Goal: Information Seeking & Learning: Learn about a topic

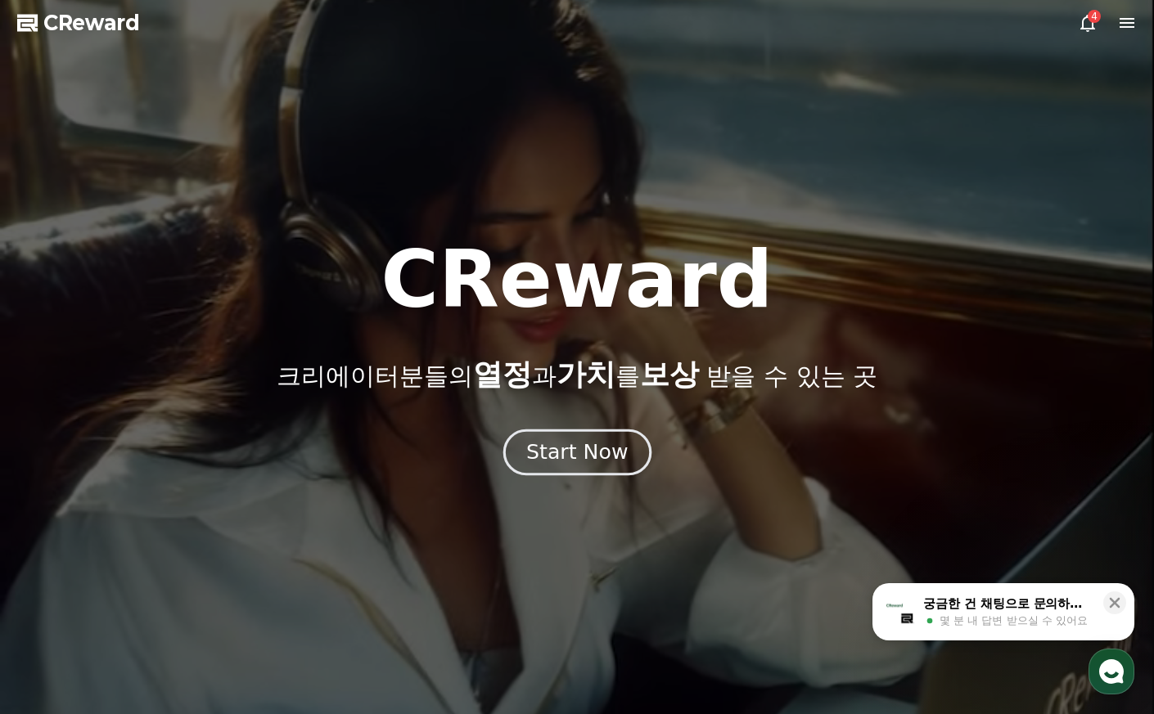
click at [520, 445] on button "Start Now" at bounding box center [576, 452] width 148 height 47
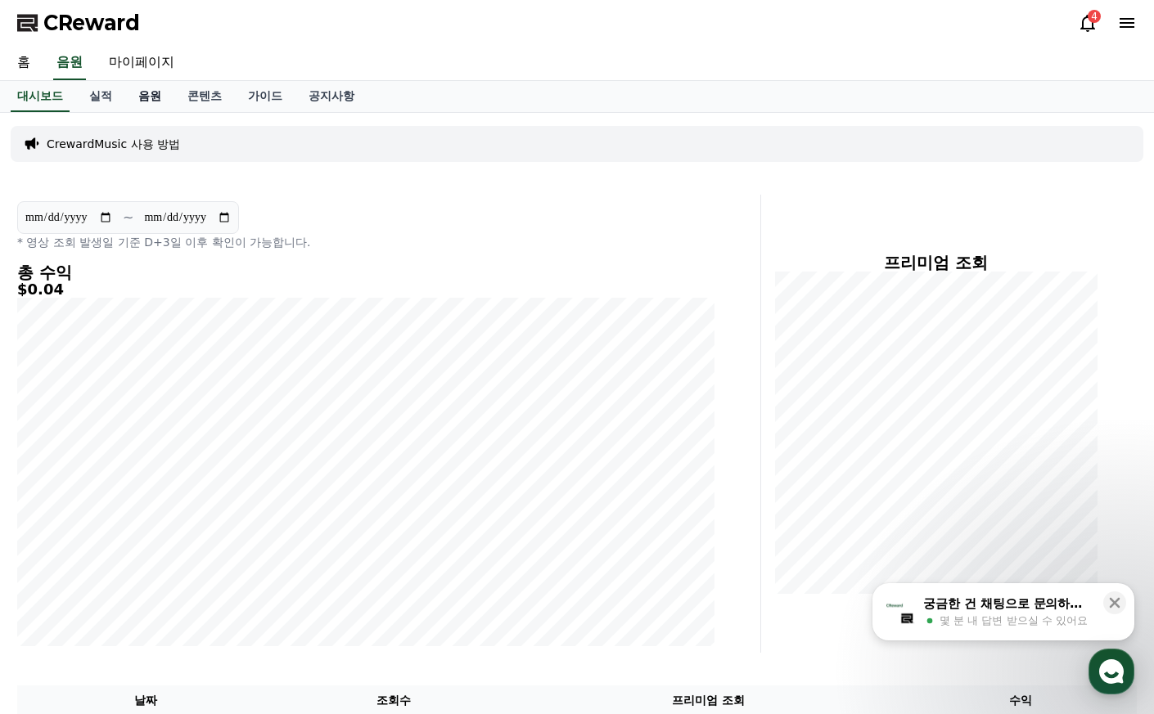
click at [146, 100] on link "음원" at bounding box center [149, 96] width 49 height 31
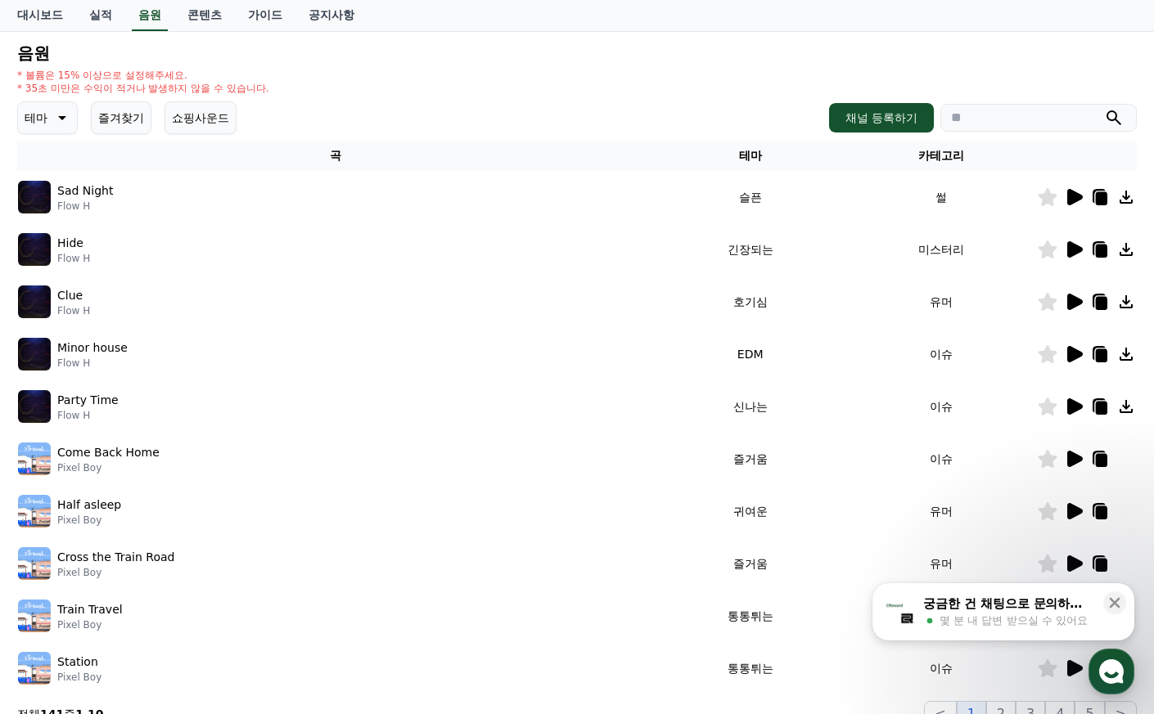
scroll to position [82, 0]
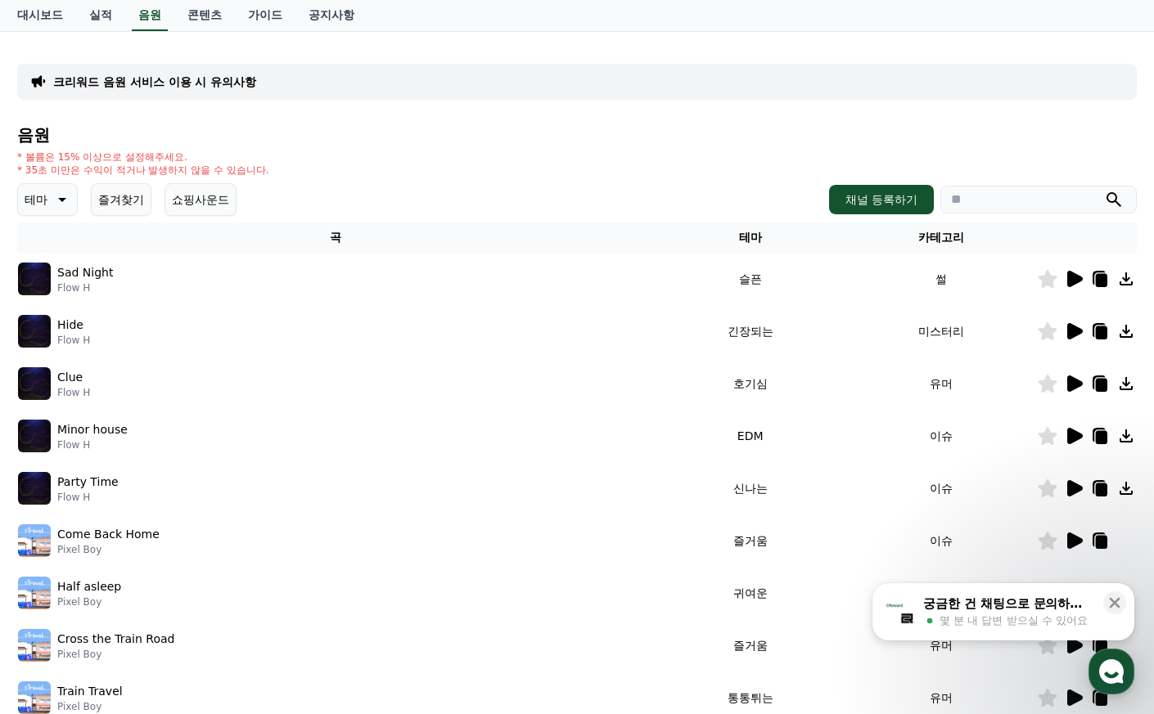
click at [33, 206] on p "테마" at bounding box center [36, 199] width 23 height 23
click at [48, 232] on button "밝은" at bounding box center [38, 230] width 36 height 36
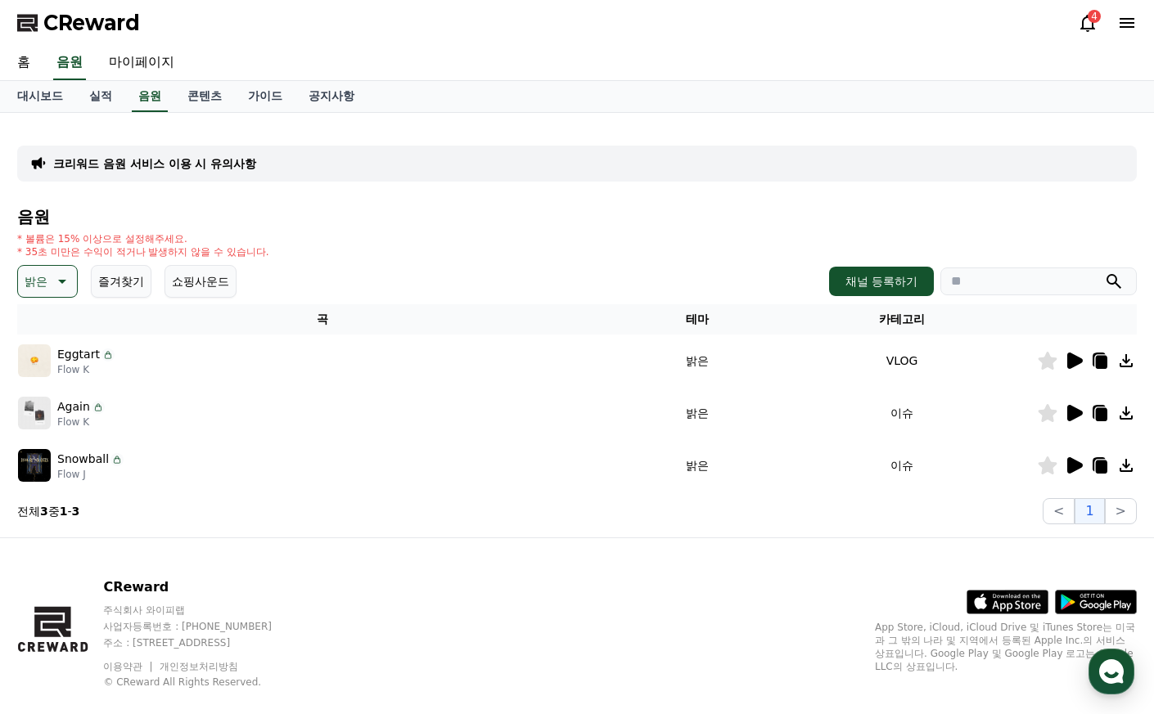
click at [1069, 413] on icon at bounding box center [1075, 413] width 16 height 16
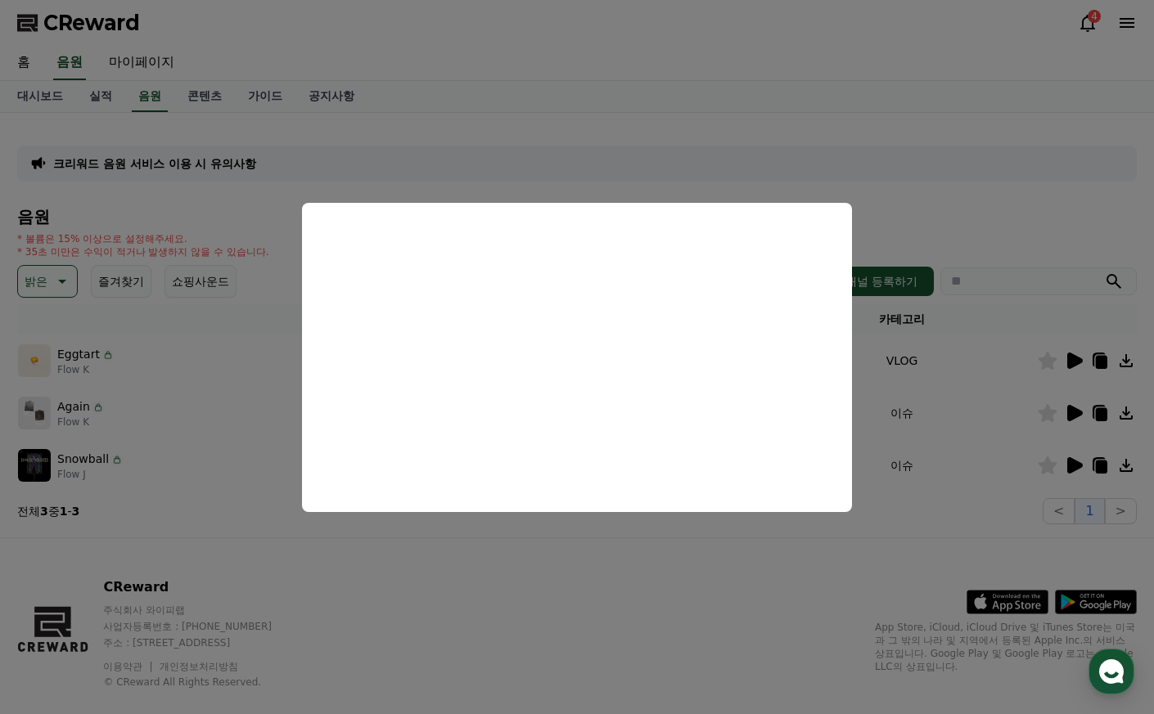
click at [394, 115] on button "close modal" at bounding box center [577, 357] width 1154 height 714
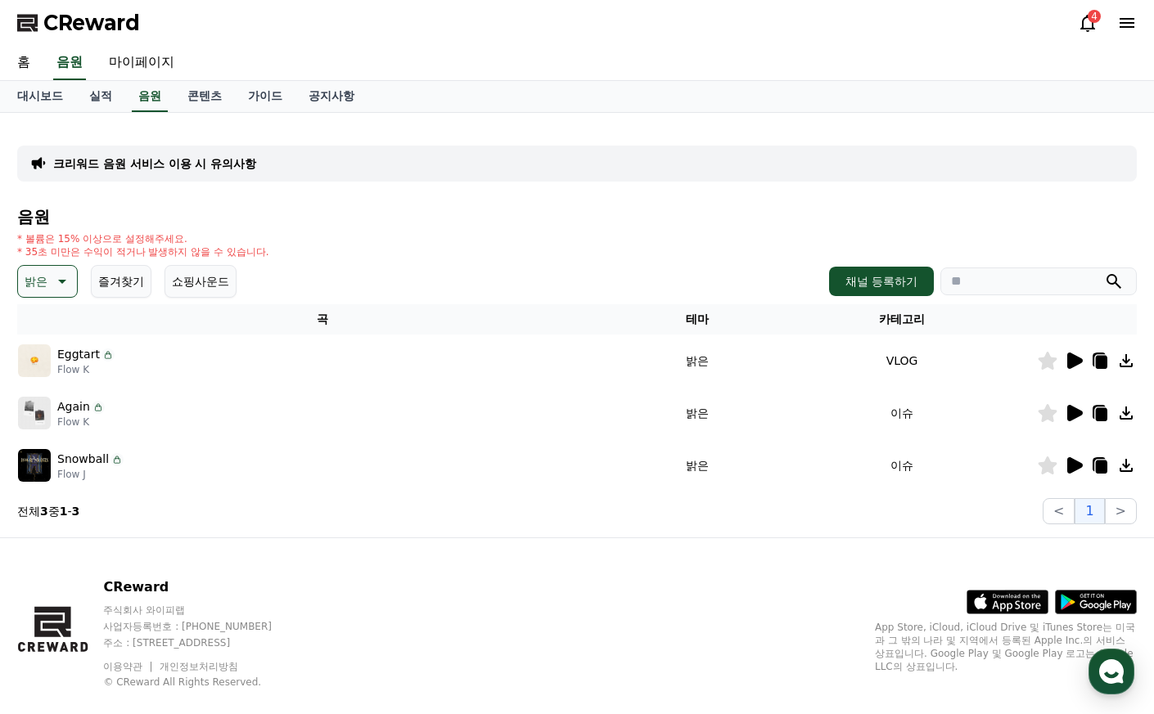
click at [56, 281] on icon at bounding box center [61, 282] width 20 height 20
click at [53, 404] on button "호기심" at bounding box center [43, 410] width 47 height 36
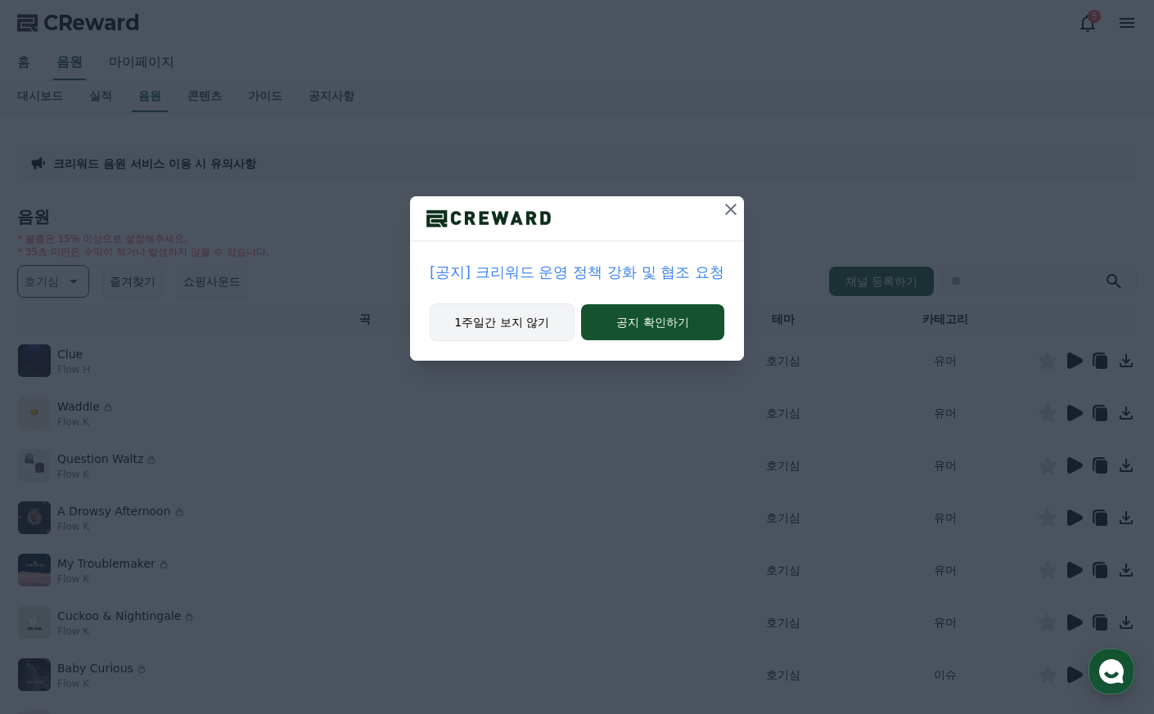
click at [551, 322] on button "1주일간 보지 않기" at bounding box center [502, 323] width 145 height 38
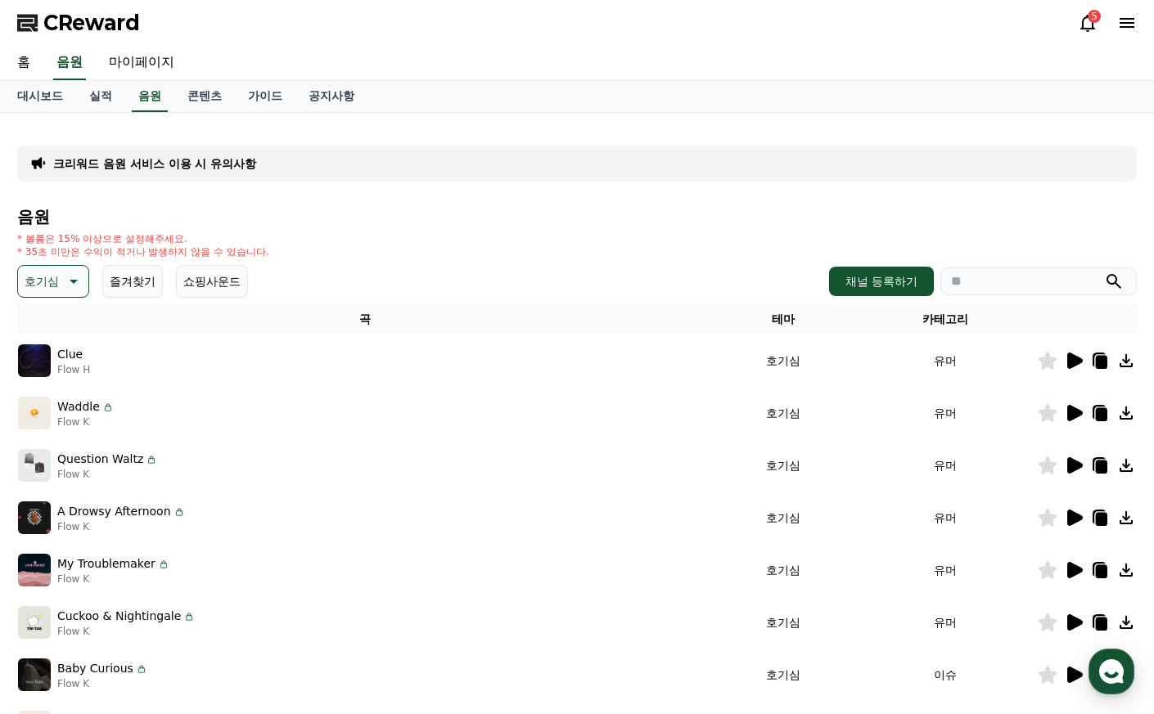
click at [1066, 415] on icon at bounding box center [1074, 413] width 20 height 20
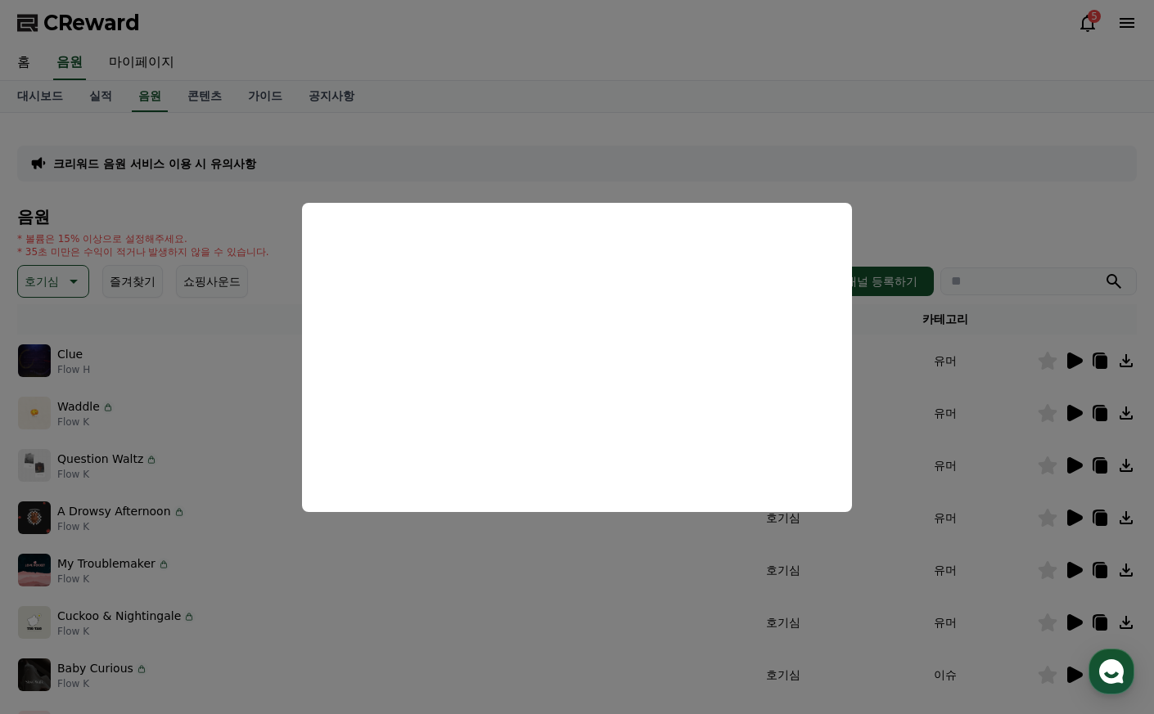
click at [563, 591] on button "close modal" at bounding box center [577, 357] width 1154 height 714
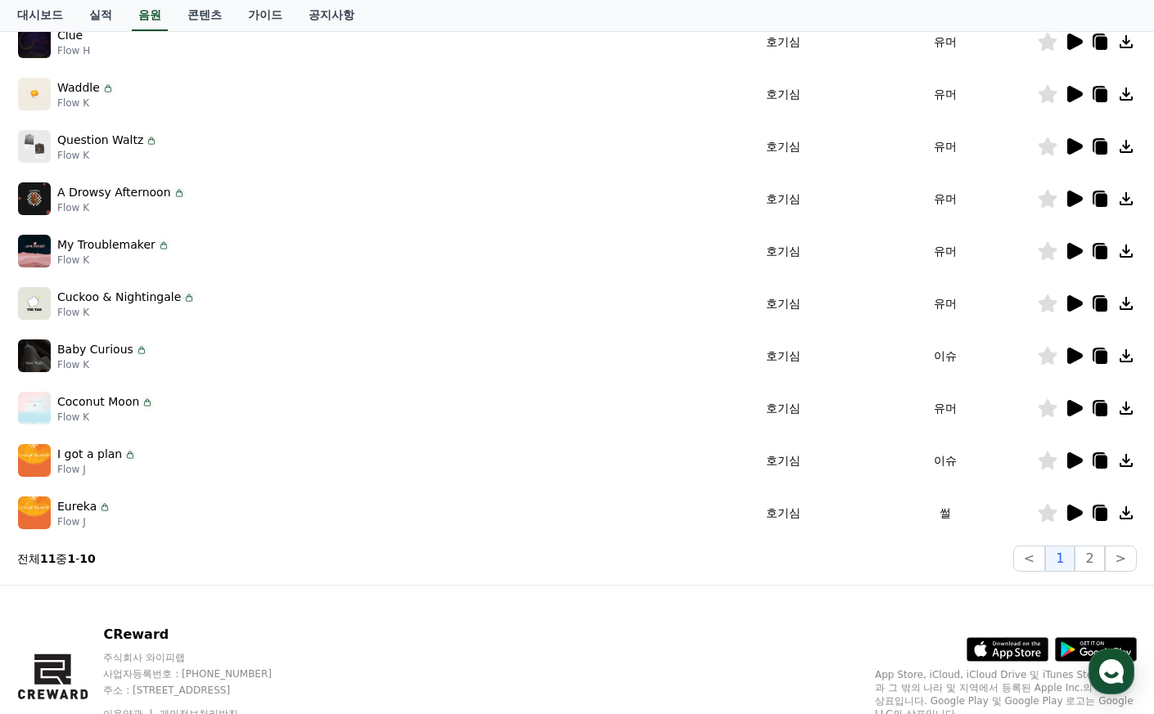
scroll to position [327, 0]
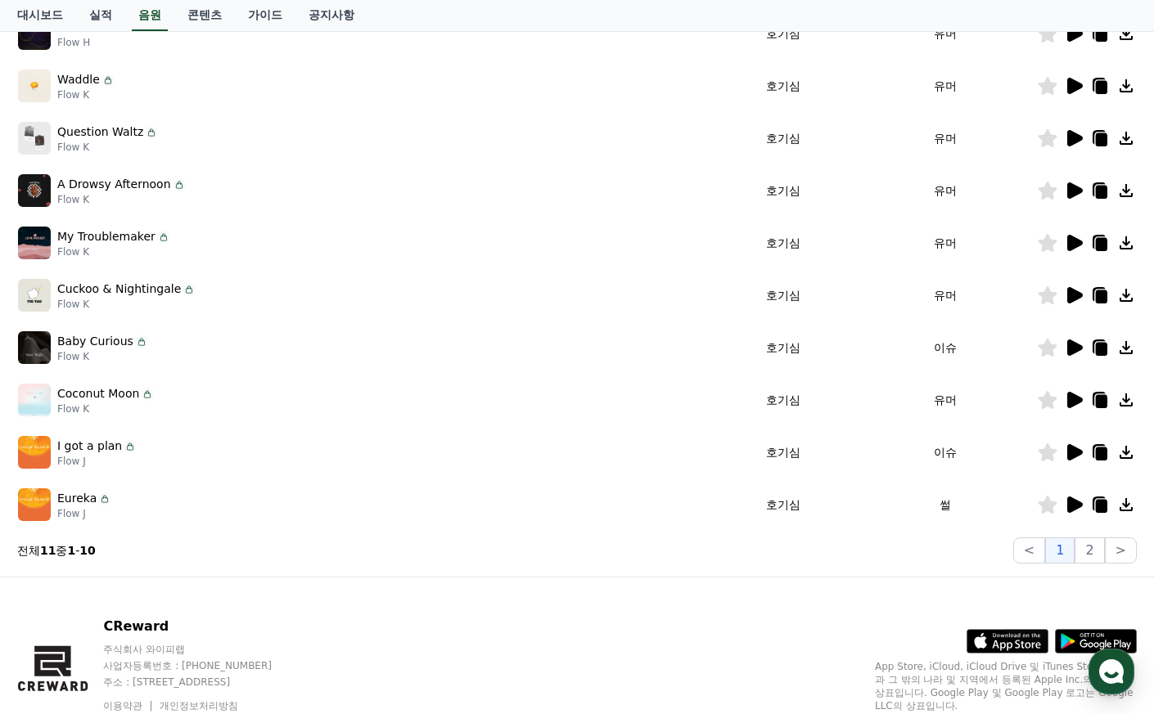
click at [1068, 452] on icon at bounding box center [1075, 452] width 16 height 16
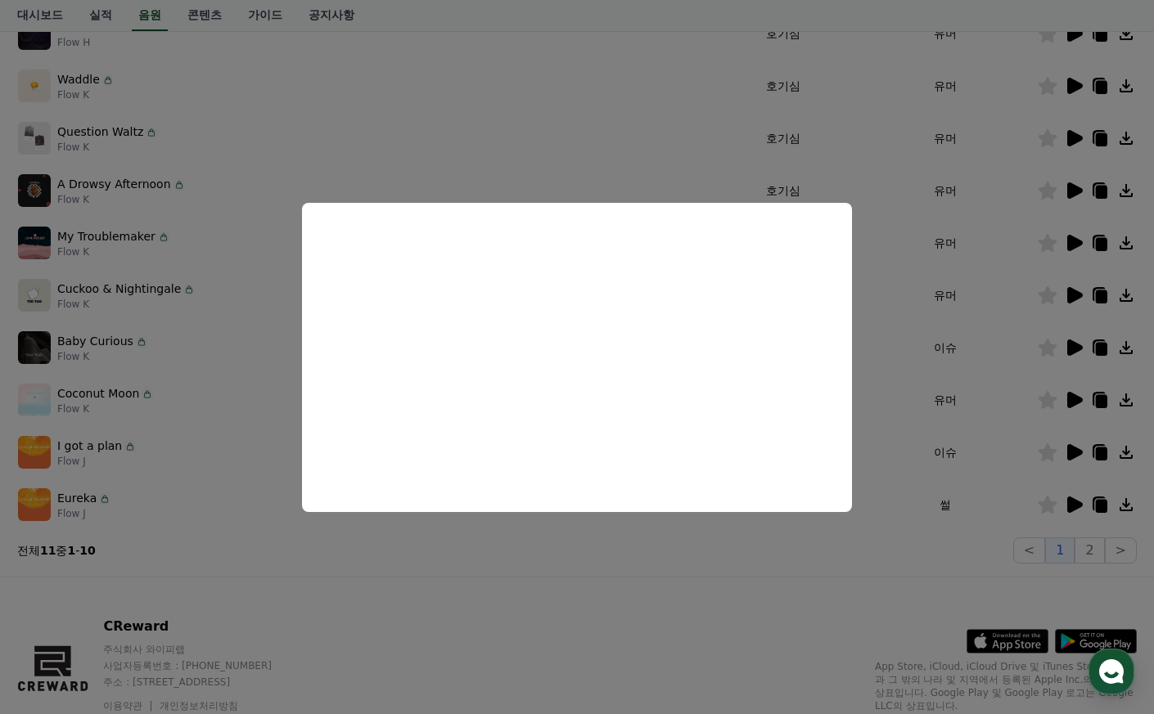
drag, startPoint x: 331, startPoint y: 108, endPoint x: 331, endPoint y: 99, distance: 9.0
click at [331, 99] on button "close modal" at bounding box center [577, 357] width 1154 height 714
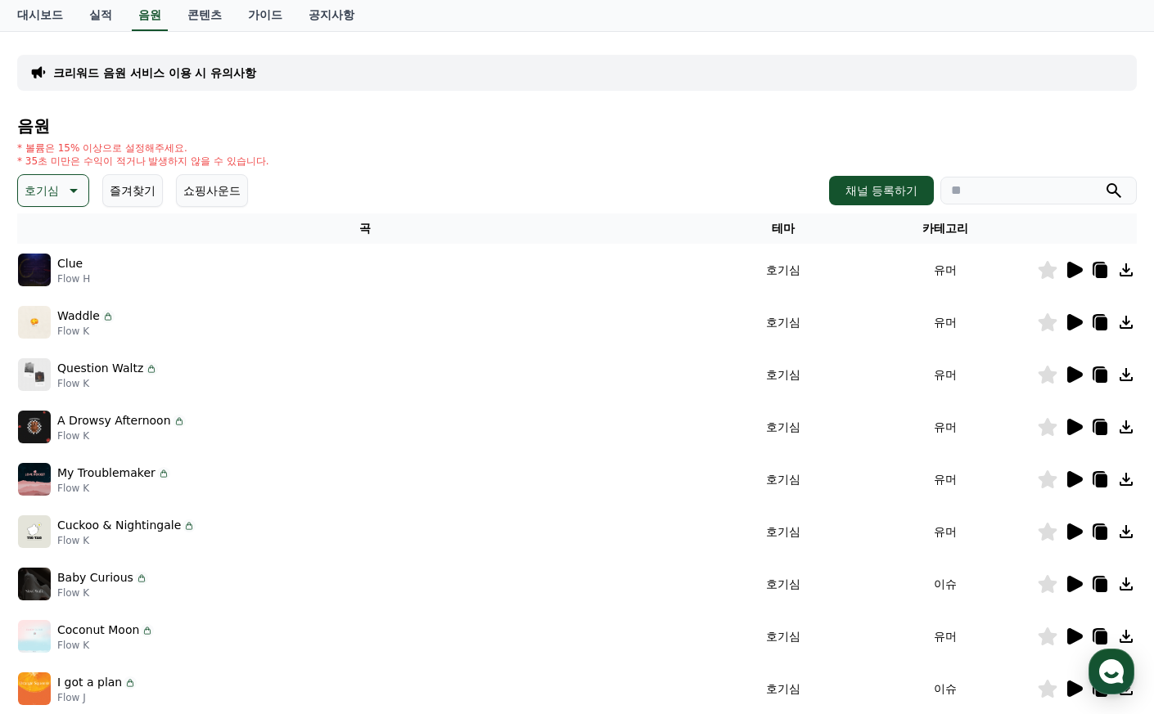
scroll to position [82, 0]
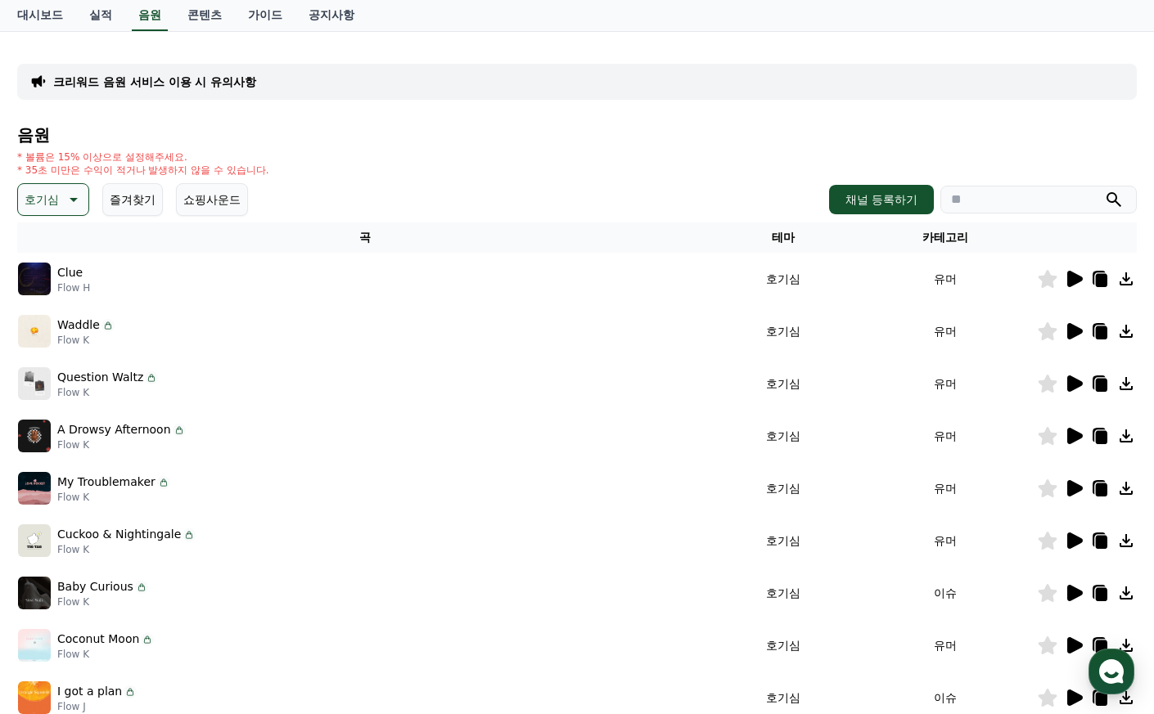
click at [75, 200] on icon at bounding box center [74, 200] width 8 height 4
click at [56, 293] on div "전체 환상적인 호기심 어두운 밝은 통통튀는 신나는 반전 웅장한 드라마틱 즐거움 분위기있는 EDM 그루브 슬픈 잔잔한 귀여운 감동적인 긴장되는 …" at bounding box center [55, 402] width 70 height 844
click at [55, 293] on button "반전" at bounding box center [38, 295] width 36 height 36
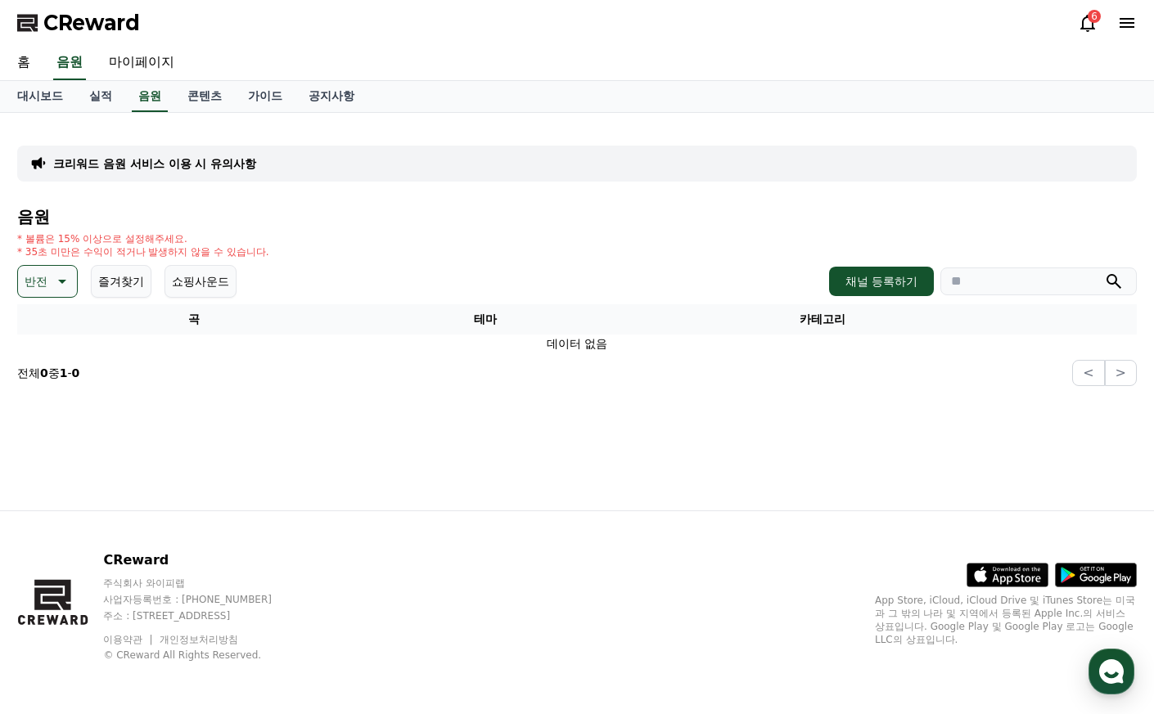
click at [65, 276] on icon at bounding box center [61, 282] width 20 height 20
click at [65, 424] on button "긴장되는" at bounding box center [49, 416] width 59 height 36
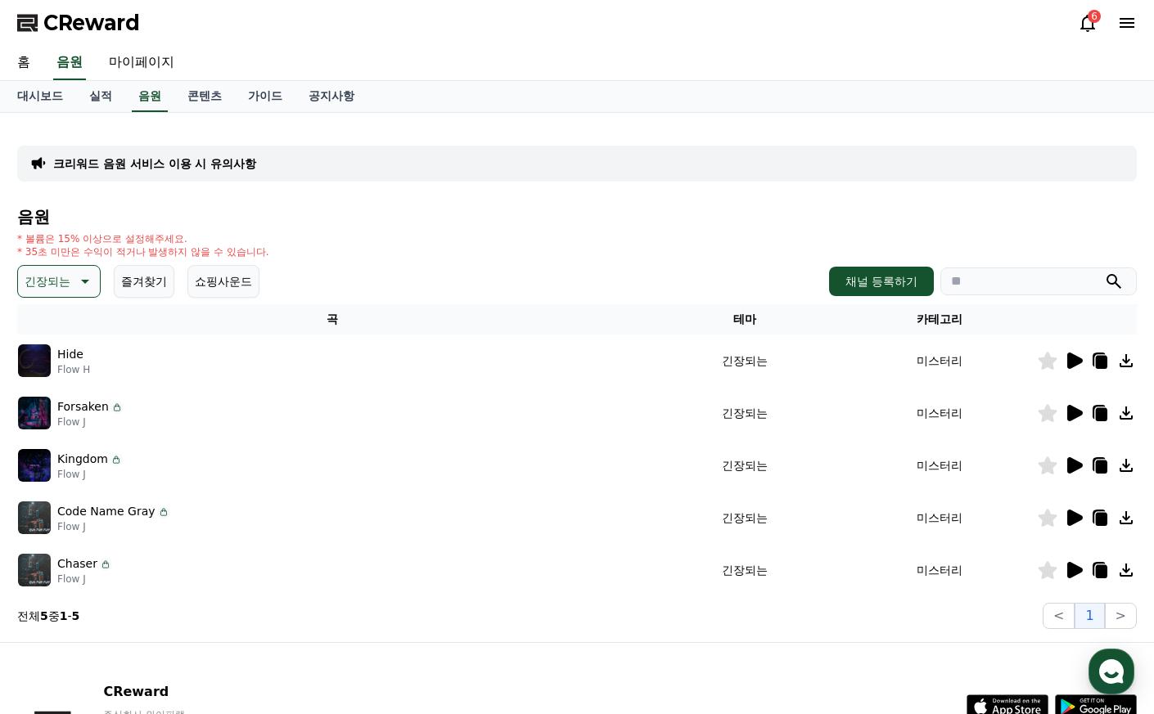
click at [1064, 406] on icon at bounding box center [1074, 413] width 20 height 20
